Goal: Communication & Community: Answer question/provide support

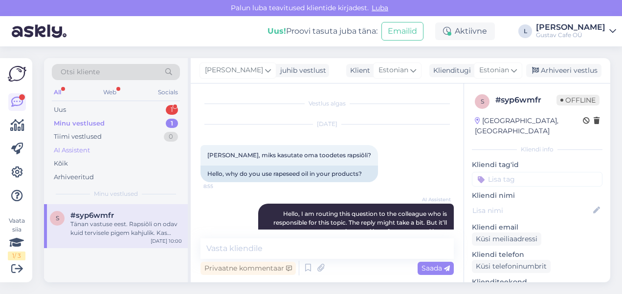
scroll to position [302, 0]
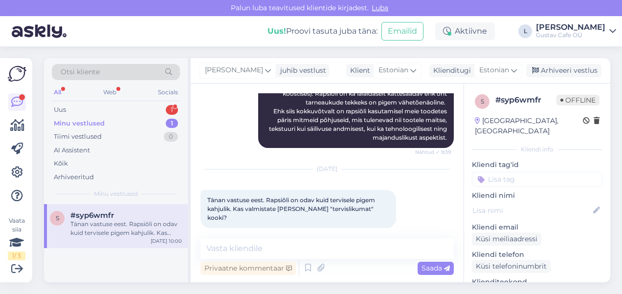
click at [300, 231] on div "Vestlus algas [DATE] Tere, miks kasutate oma toodetes rapsiõli? 8:55 Hello, why…" at bounding box center [327, 183] width 273 height 199
click at [134, 103] on div "Uus 1" at bounding box center [116, 110] width 128 height 14
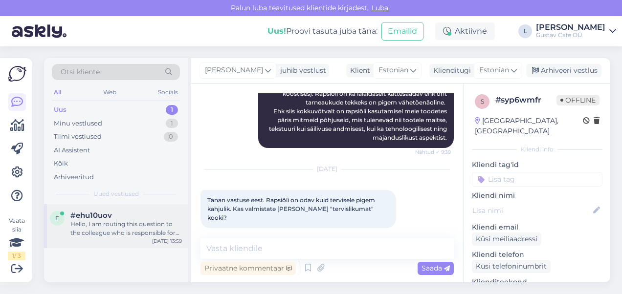
click at [102, 224] on div "Hello, I am routing this question to the colleague who is responsible for this …" at bounding box center [125, 229] width 111 height 18
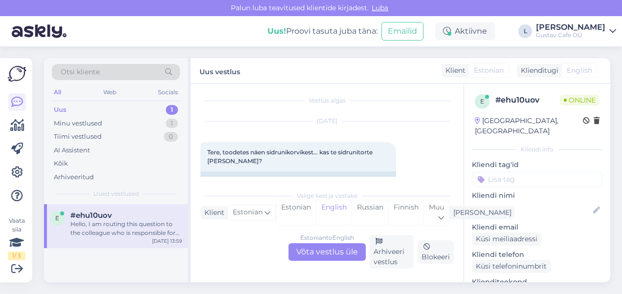
scroll to position [0, 0]
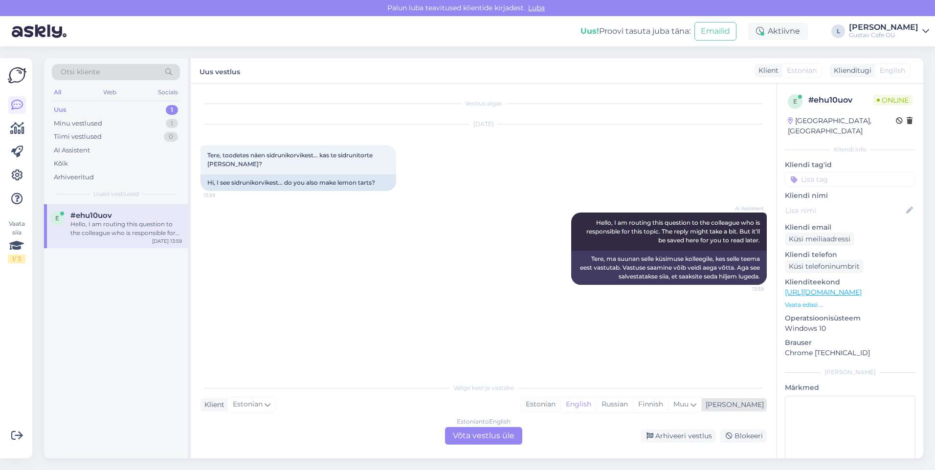
click at [560, 294] on div "Estonian" at bounding box center [541, 404] width 40 height 15
click at [511, 294] on div "Estonian to Estonian Võta vestlus üle" at bounding box center [483, 436] width 77 height 18
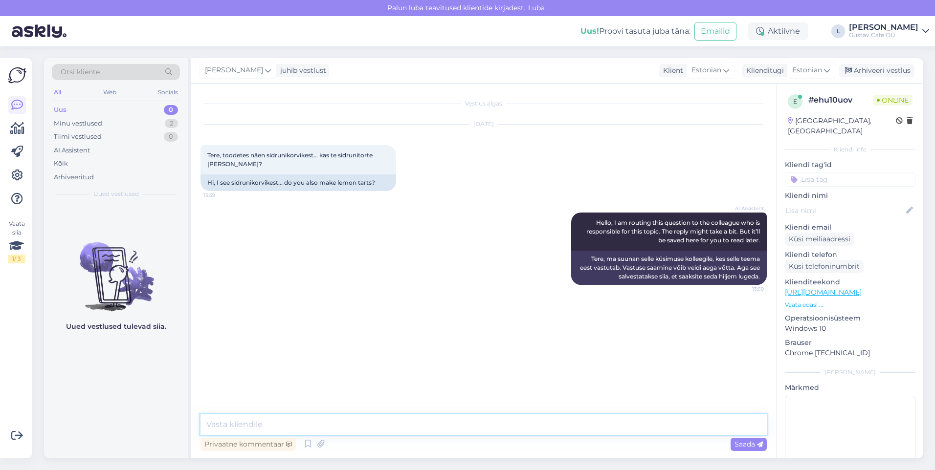
click at [513, 294] on textarea at bounding box center [483, 425] width 566 height 21
drag, startPoint x: 317, startPoint y: 438, endPoint x: 295, endPoint y: 430, distance: 22.7
click at [305, 294] on div "Tänan Privaatne kommentaar Saada" at bounding box center [483, 434] width 566 height 39
drag, startPoint x: 289, startPoint y: 428, endPoint x: 48, endPoint y: 404, distance: 241.7
click at [48, 294] on div "Otsi kliente All Web Socials Uus 0 Minu vestlused 2 Tiimi vestlused 0 AI Assist…" at bounding box center [483, 258] width 879 height 400
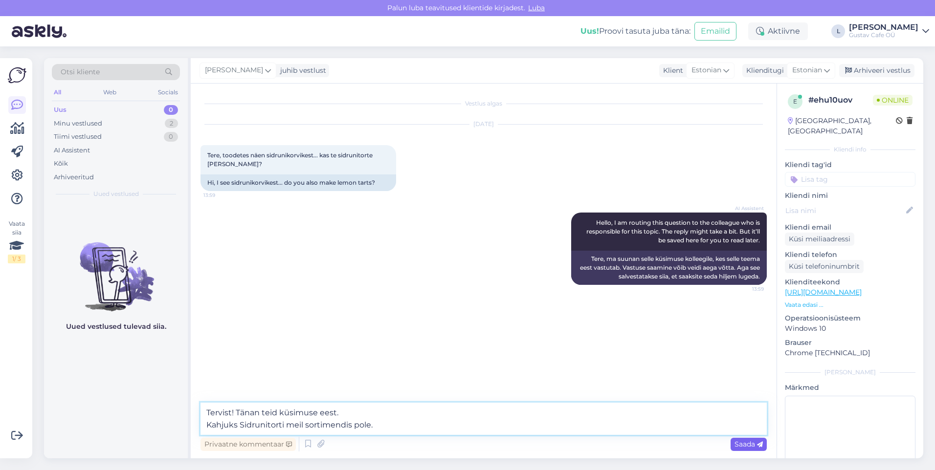
type textarea "Tervist! Tänan teid küsimuse eest. Kahjuks Sidrunitorti meil sortimendis pole."
click at [621, 294] on div "Saada" at bounding box center [748, 444] width 36 height 13
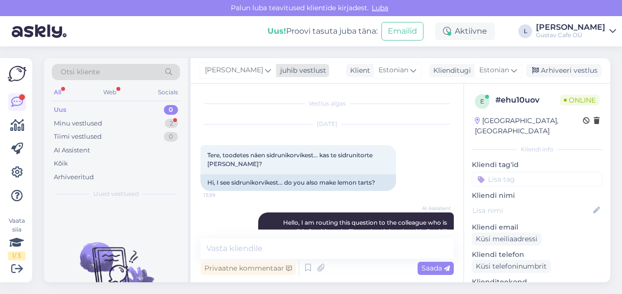
scroll to position [158, 0]
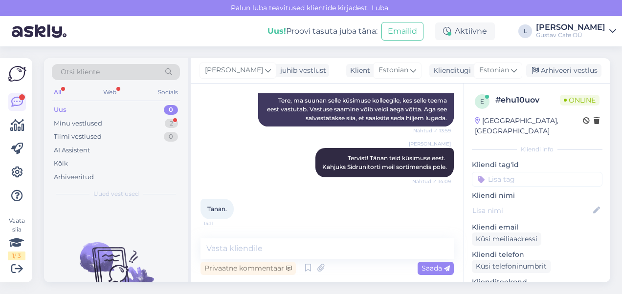
click at [323, 219] on div "Tänan. 14:11" at bounding box center [326, 209] width 253 height 42
click at [113, 131] on div "Tiimi vestlused 0" at bounding box center [116, 137] width 128 height 14
click at [106, 123] on div "Minu vestlused 2" at bounding box center [116, 124] width 128 height 14
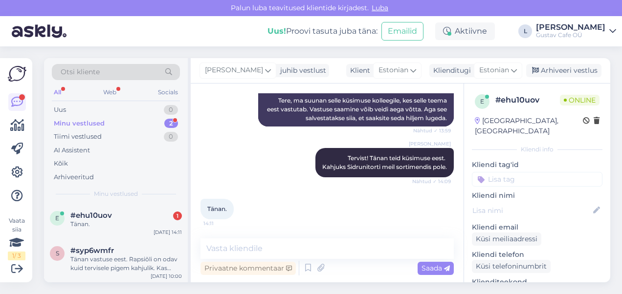
click at [267, 195] on div "Tänan. 14:11" at bounding box center [326, 209] width 253 height 42
click at [110, 231] on div "e #ehu10uov 1 Tänan. [DATE] 14:11" at bounding box center [116, 221] width 144 height 35
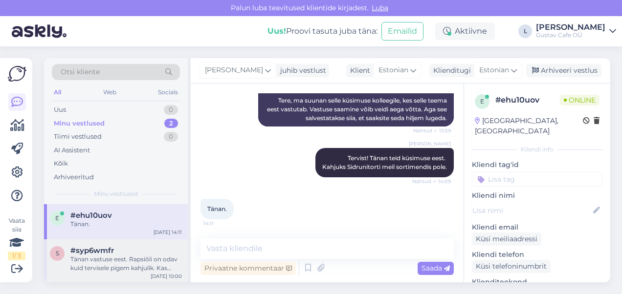
click at [114, 252] on div "#syp6wmfr" at bounding box center [125, 250] width 111 height 9
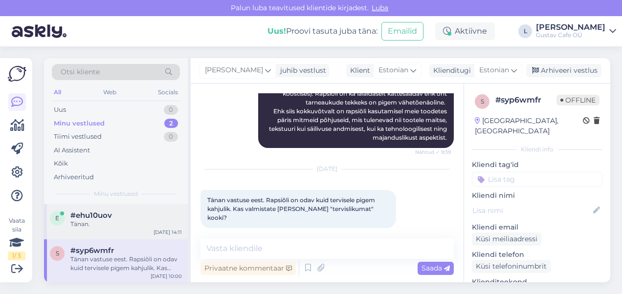
click at [114, 231] on div "e #ehu10uov Tänan. [DATE] 14:11" at bounding box center [116, 221] width 144 height 35
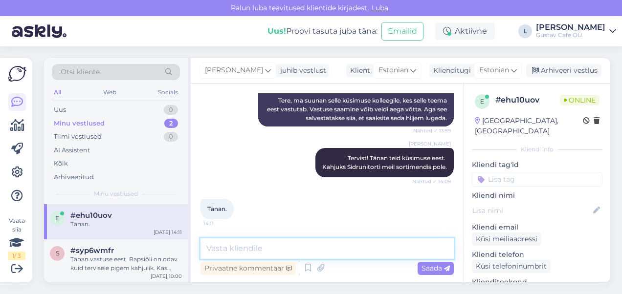
click at [337, 252] on textarea at bounding box center [326, 249] width 253 height 21
type textarea "Kaunist päeva jätku!"
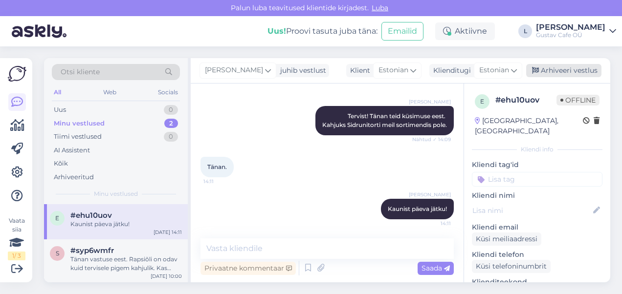
click at [568, 71] on div "Arhiveeri vestlus" at bounding box center [563, 70] width 75 height 13
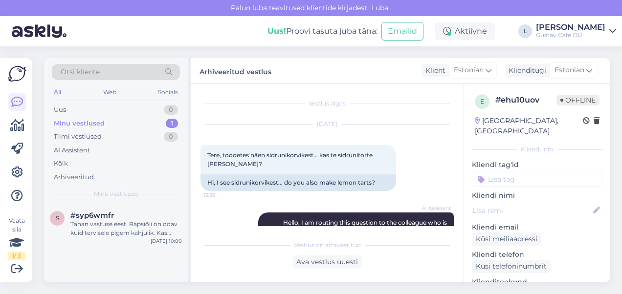
scroll to position [204, 0]
